Goal: Information Seeking & Learning: Understand process/instructions

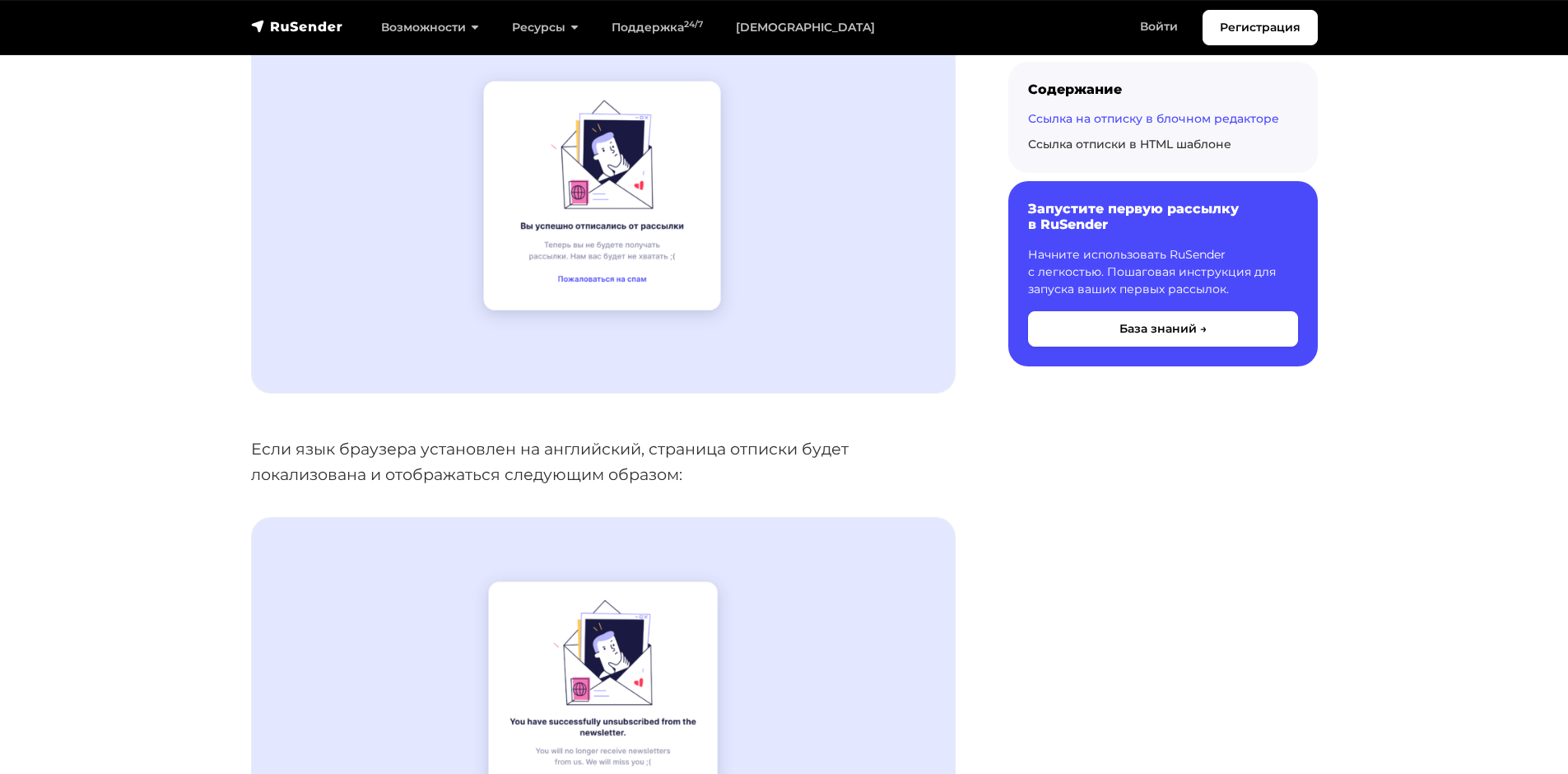
scroll to position [740, 0]
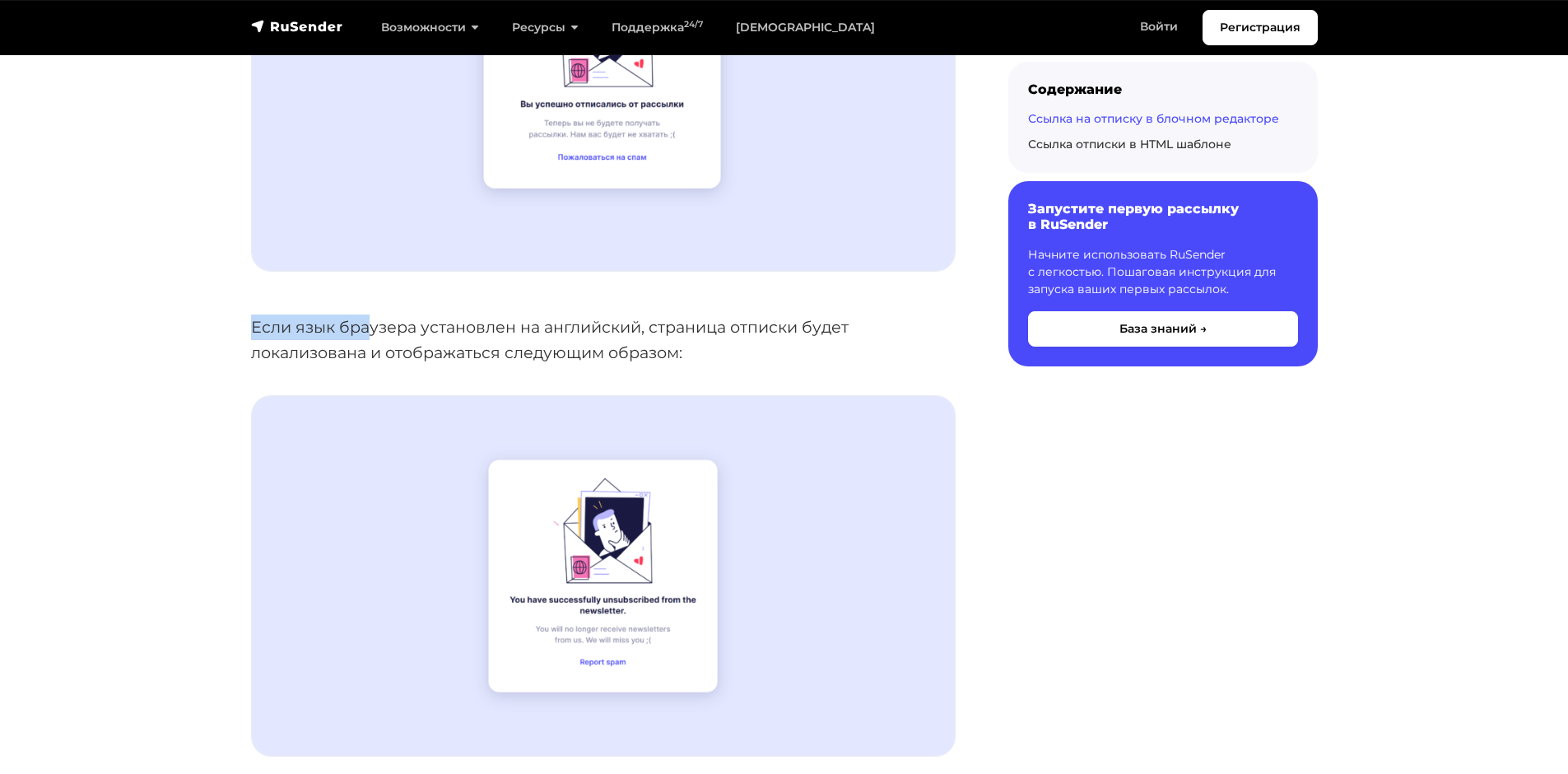
drag, startPoint x: 241, startPoint y: 333, endPoint x: 416, endPoint y: 331, distance: 175.0
click at [507, 349] on p "Если язык браузера установлен на английский, страница отписки будет локализован…" at bounding box center [603, 339] width 704 height 50
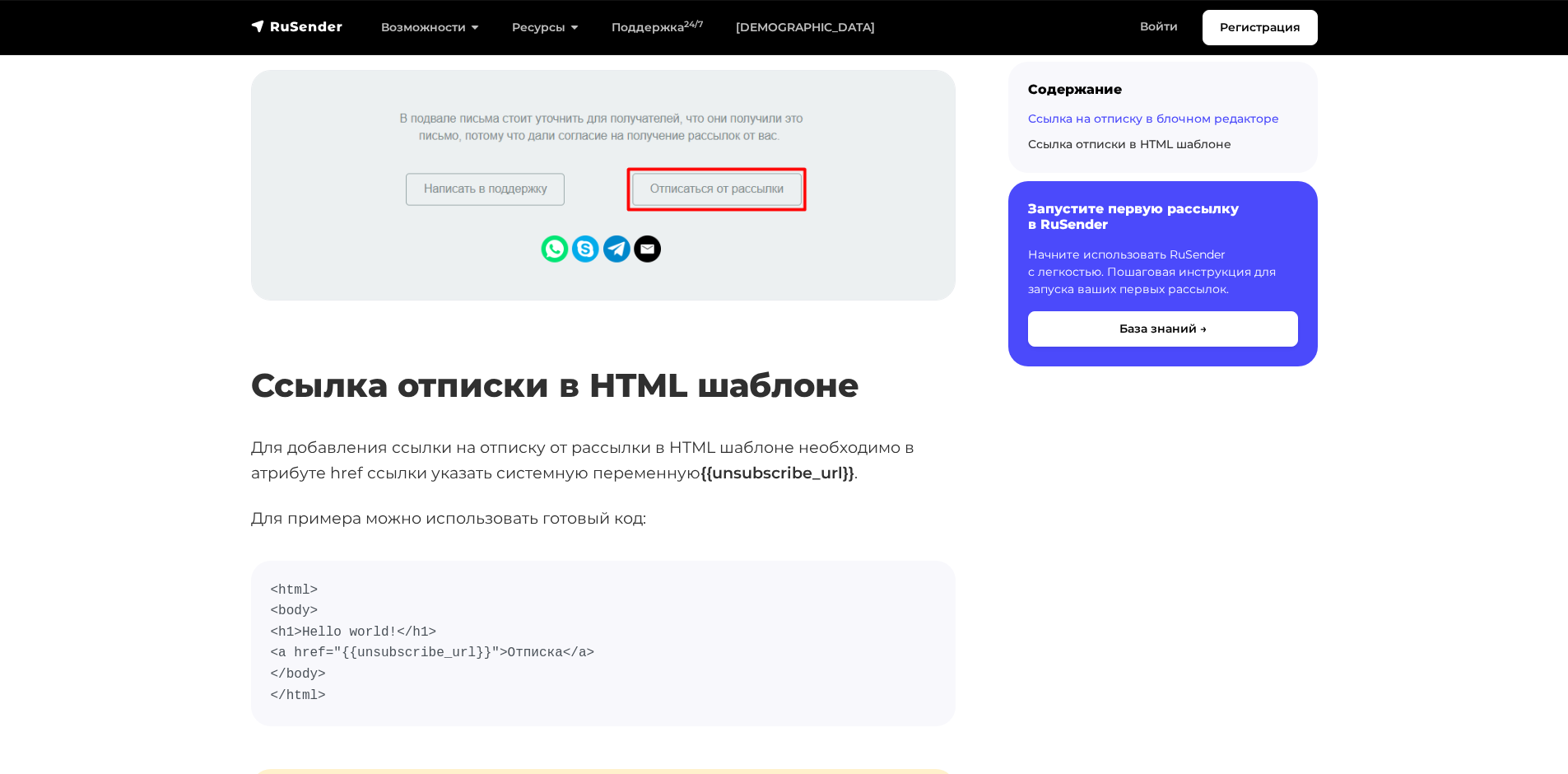
scroll to position [2633, 0]
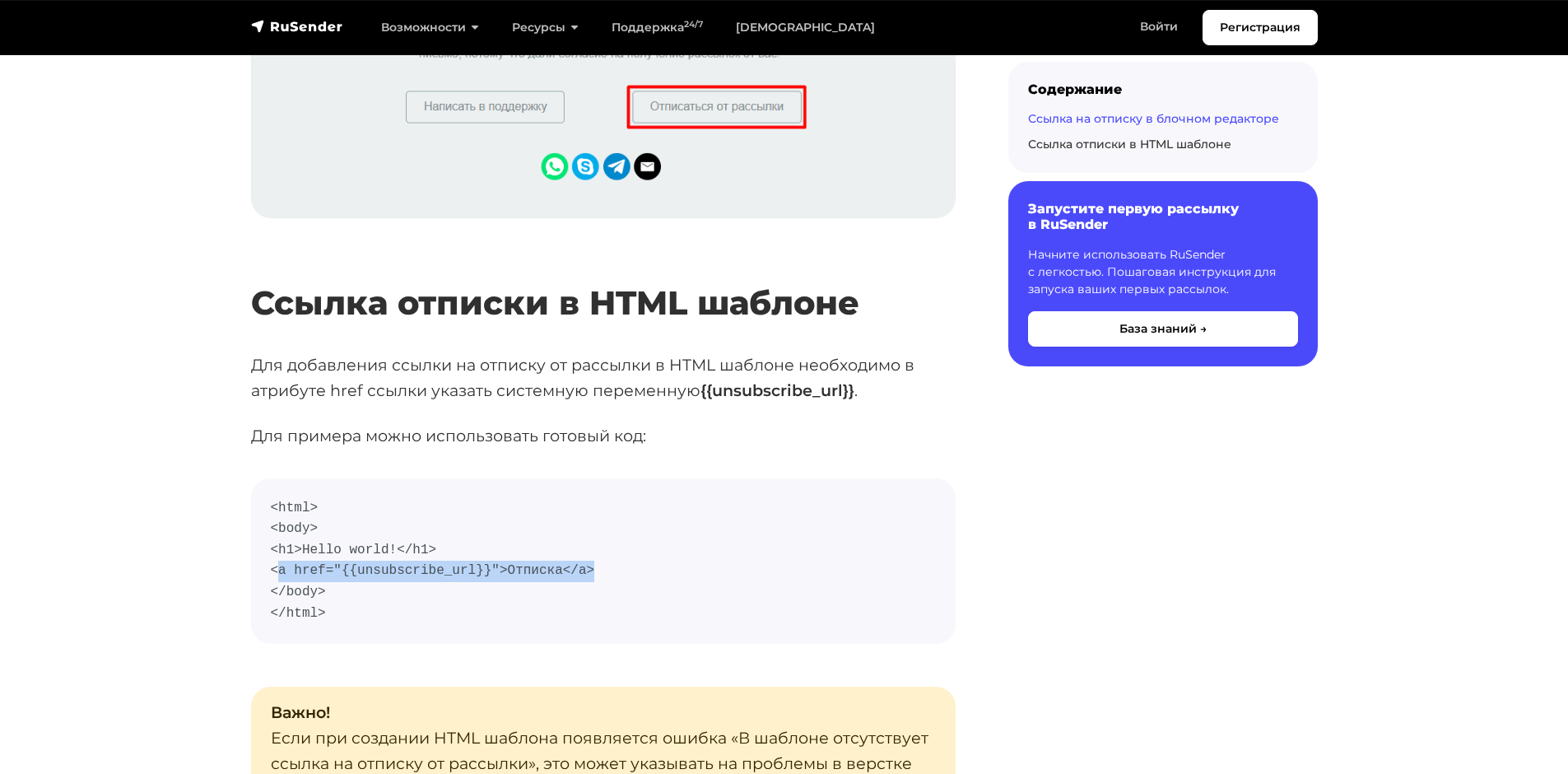
drag, startPoint x: 277, startPoint y: 571, endPoint x: 583, endPoint y: 572, distance: 306.0
click at [583, 572] on code "<html> <body> <h1>Hello world!</h1> <a href="{{unsubscribe_url}}">Отписка</a> <…" at bounding box center [603, 561] width 665 height 126
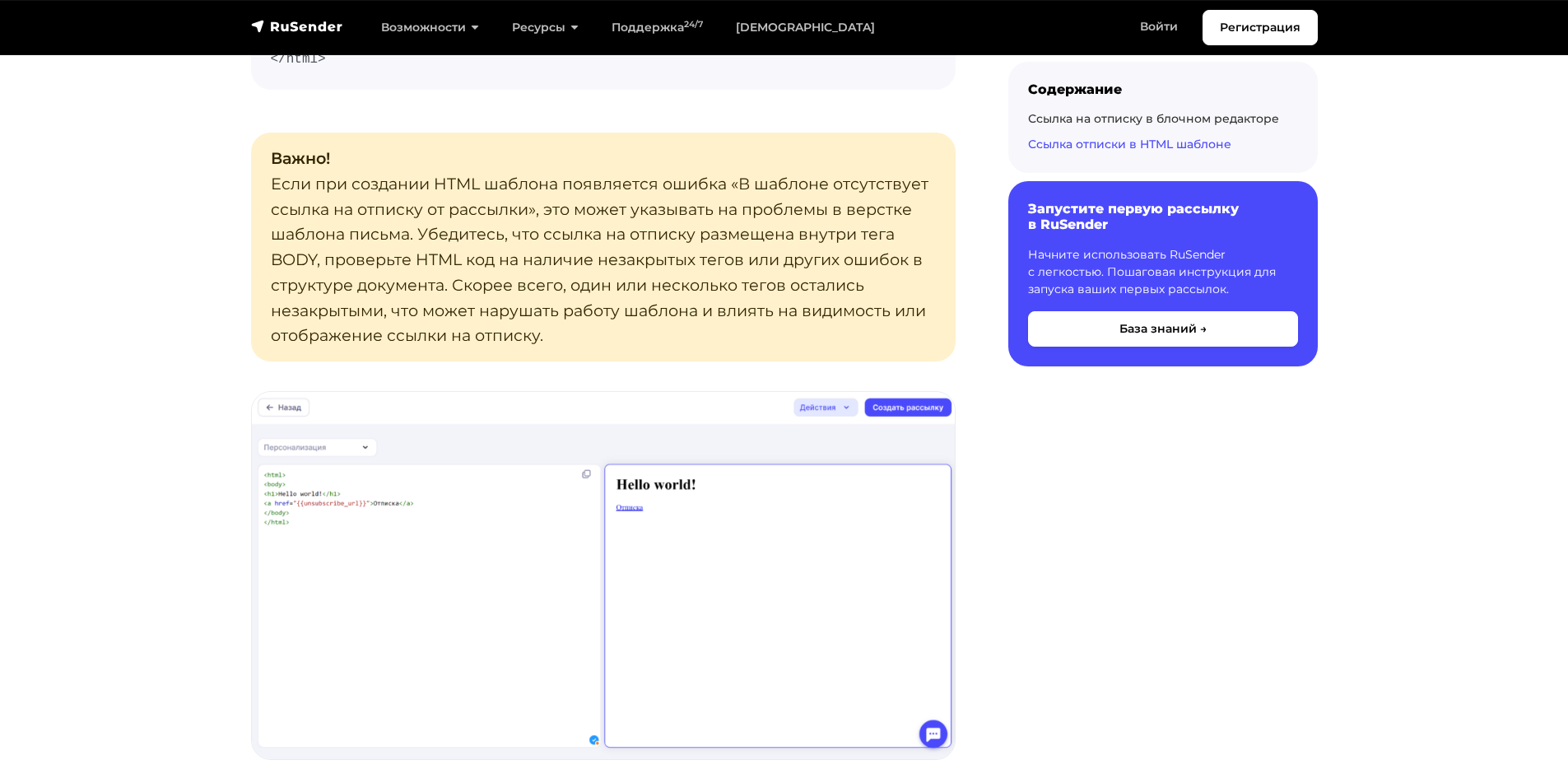
scroll to position [2881, 0]
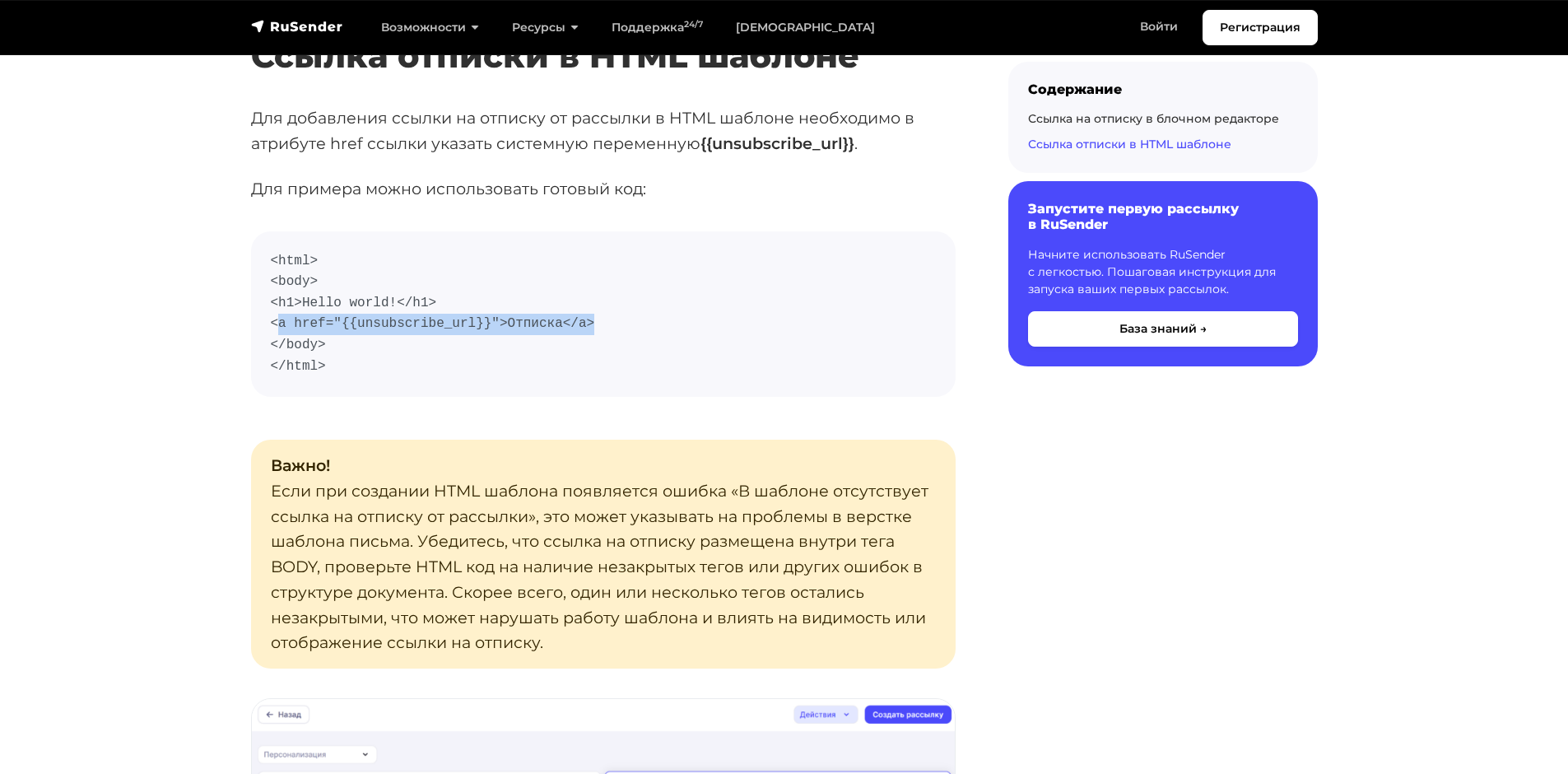
drag, startPoint x: 278, startPoint y: 326, endPoint x: 262, endPoint y: 327, distance: 16.0
click at [278, 326] on code "<html> <body> <h1>Hello world!</h1> <a href="{{unsubscribe_url}}">Отписка</a> <…" at bounding box center [603, 314] width 665 height 126
drag, startPoint x: 254, startPoint y: 326, endPoint x: 585, endPoint y: 328, distance: 331.0
click at [585, 328] on pre "<html> <body> <h1>Hello world!</h1> <a href="{{unsubscribe_url}}">Отписка</a> <…" at bounding box center [603, 314] width 704 height 166
copy code "<a href="{{unsubscribe_url}}">Отписка</a>"
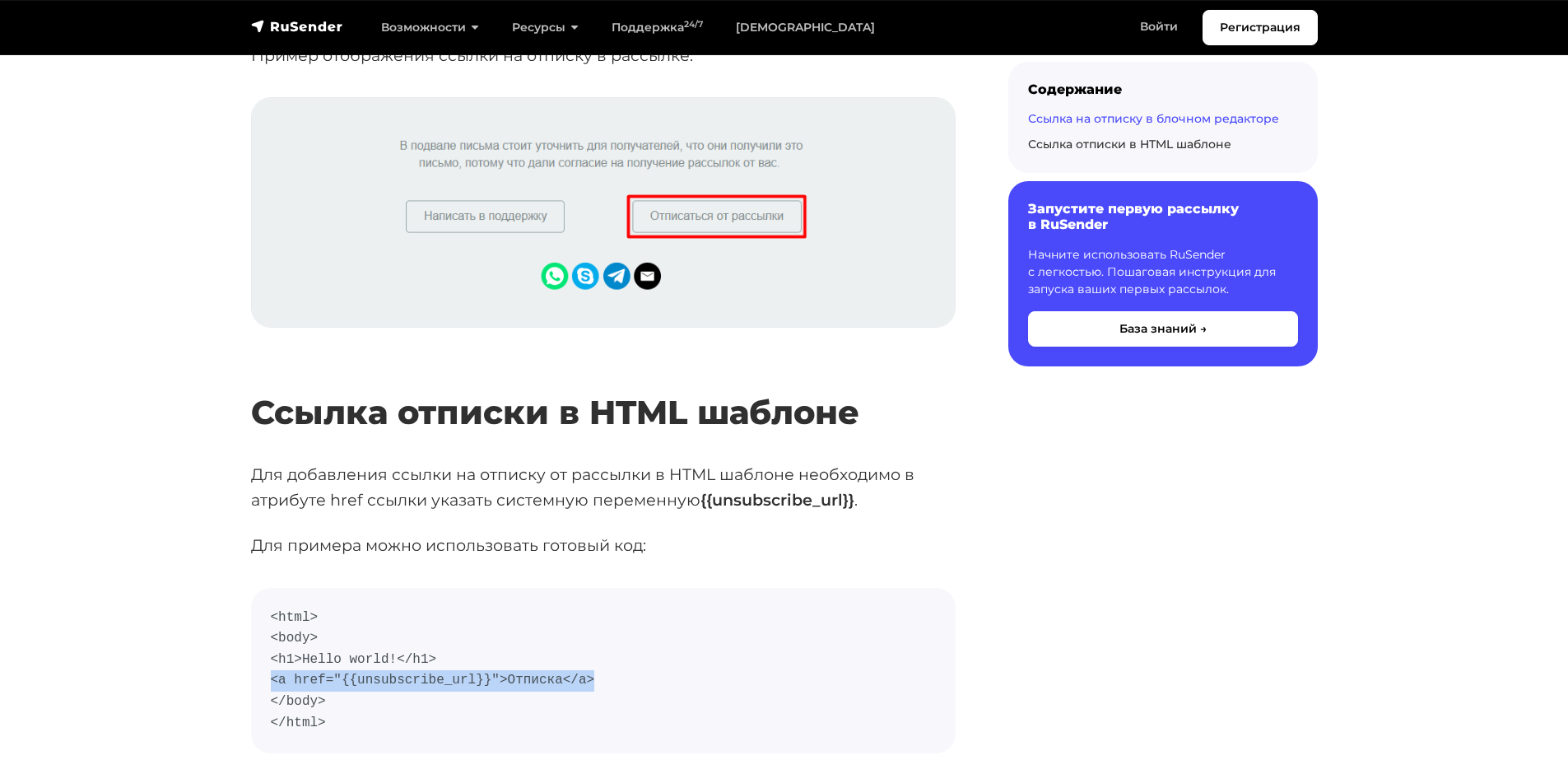
scroll to position [2387, 0]
